Goal: Information Seeking & Learning: Learn about a topic

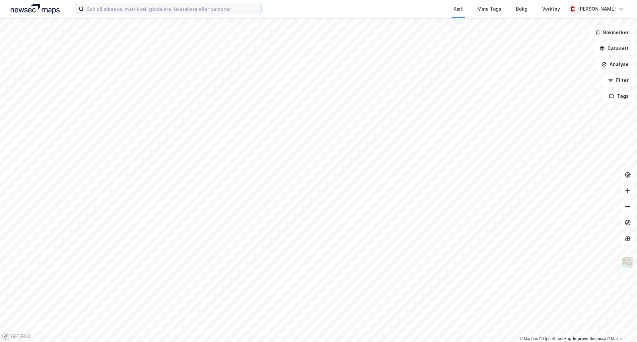
click at [97, 10] on input at bounding box center [172, 9] width 177 height 10
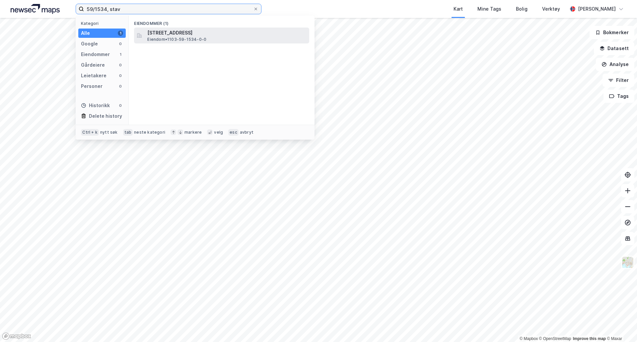
type input "59/1534, stav"
click at [186, 28] on div "[STREET_ADDRESS] Eiendom • 1103-59-1534-0-0" at bounding box center [221, 36] width 175 height 16
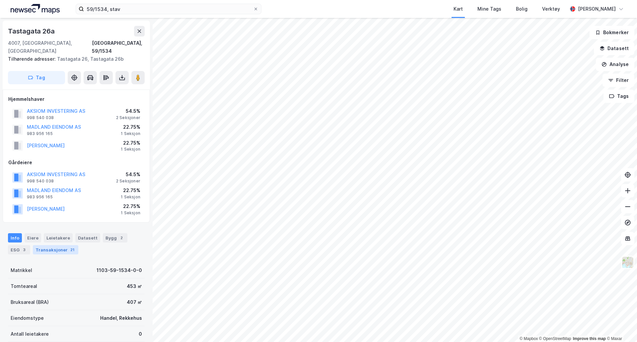
click at [41, 245] on div "Transaksjoner 21" at bounding box center [55, 249] width 45 height 9
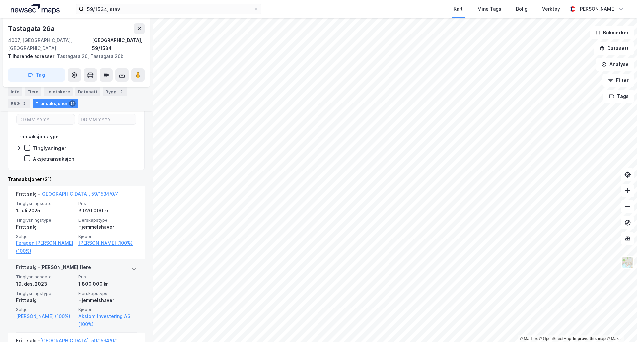
scroll to position [202, 0]
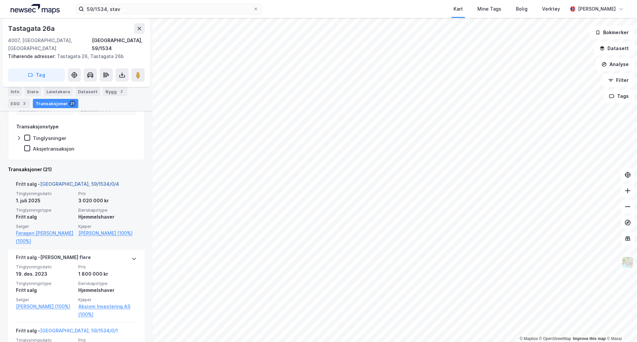
click at [82, 181] on link "[GEOGRAPHIC_DATA], 59/1534/0/4" at bounding box center [79, 184] width 79 height 6
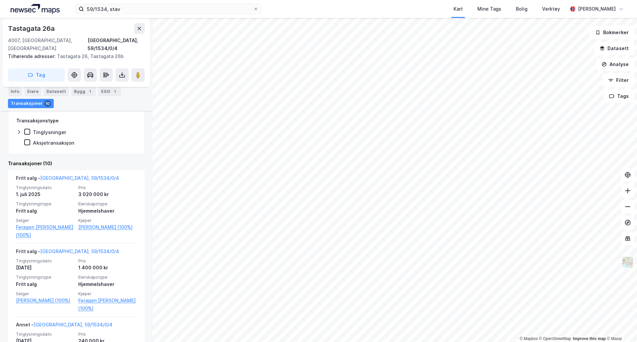
scroll to position [166, 0]
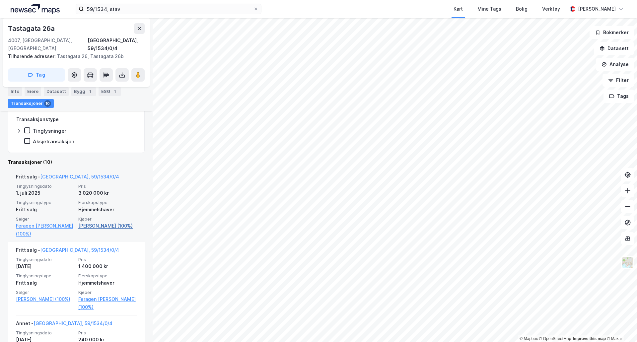
click at [101, 222] on link "[PERSON_NAME] (100%)" at bounding box center [107, 226] width 58 height 8
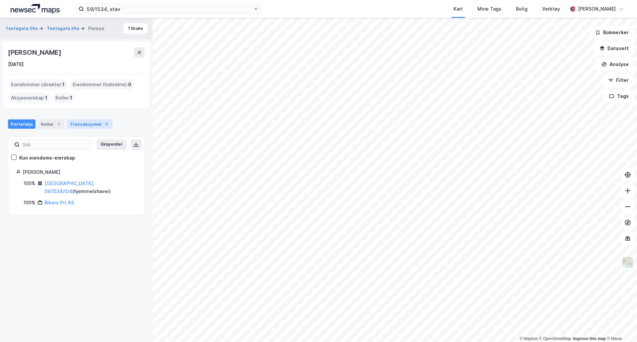
click at [80, 124] on div "Transaksjoner 3" at bounding box center [89, 123] width 45 height 9
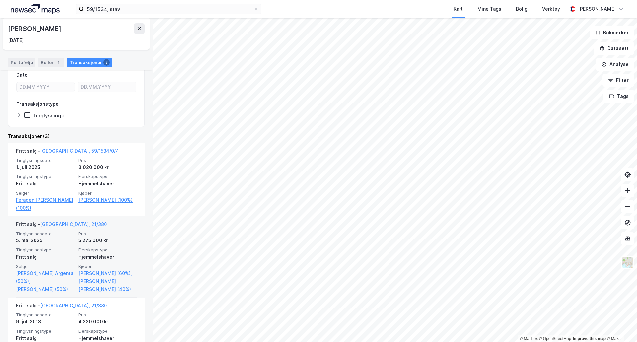
scroll to position [85, 0]
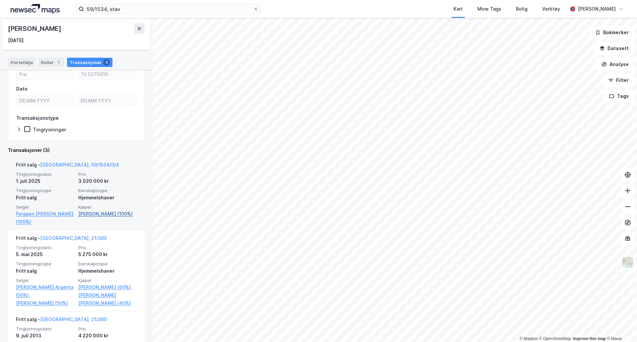
click at [106, 214] on link "[PERSON_NAME] (100%)" at bounding box center [107, 214] width 58 height 8
